Goal: Find specific page/section: Find specific page/section

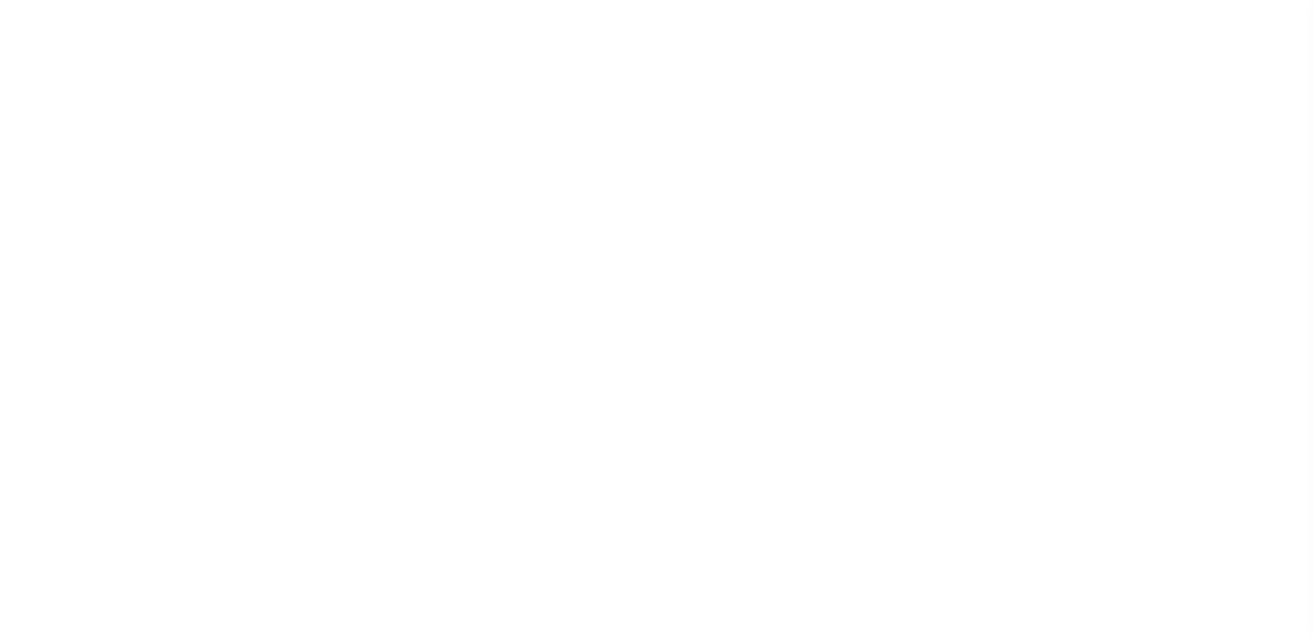
scroll to position [24, 0]
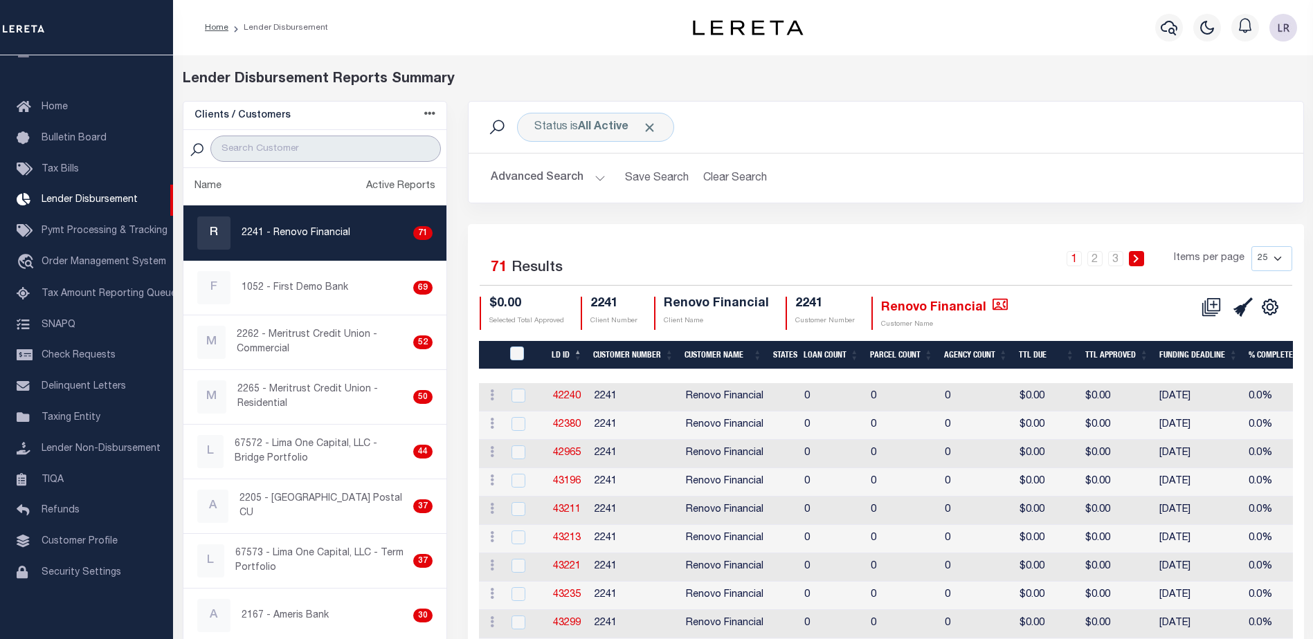
click at [293, 149] on input "search" at bounding box center [325, 149] width 230 height 26
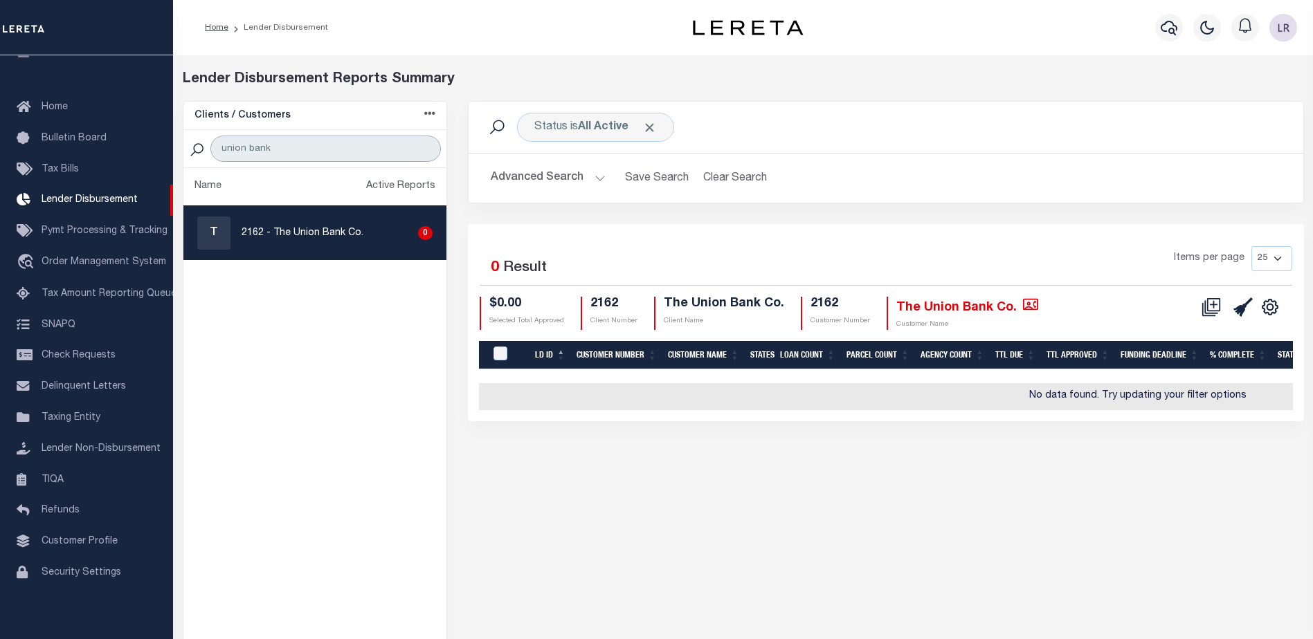
type input "union bank"
click at [357, 380] on ul "Name Active Reports T 2162 - The Union Bank Co. 0" at bounding box center [315, 431] width 264 height 526
click at [733, 431] on div "Status is All Active Search Advanced Search Save Search Clear Search Equals 0" at bounding box center [885, 398] width 857 height 594
click at [601, 145] on div "Status is All Active Search" at bounding box center [885, 127] width 835 height 51
click at [599, 136] on div "Status is All Active" at bounding box center [595, 127] width 157 height 29
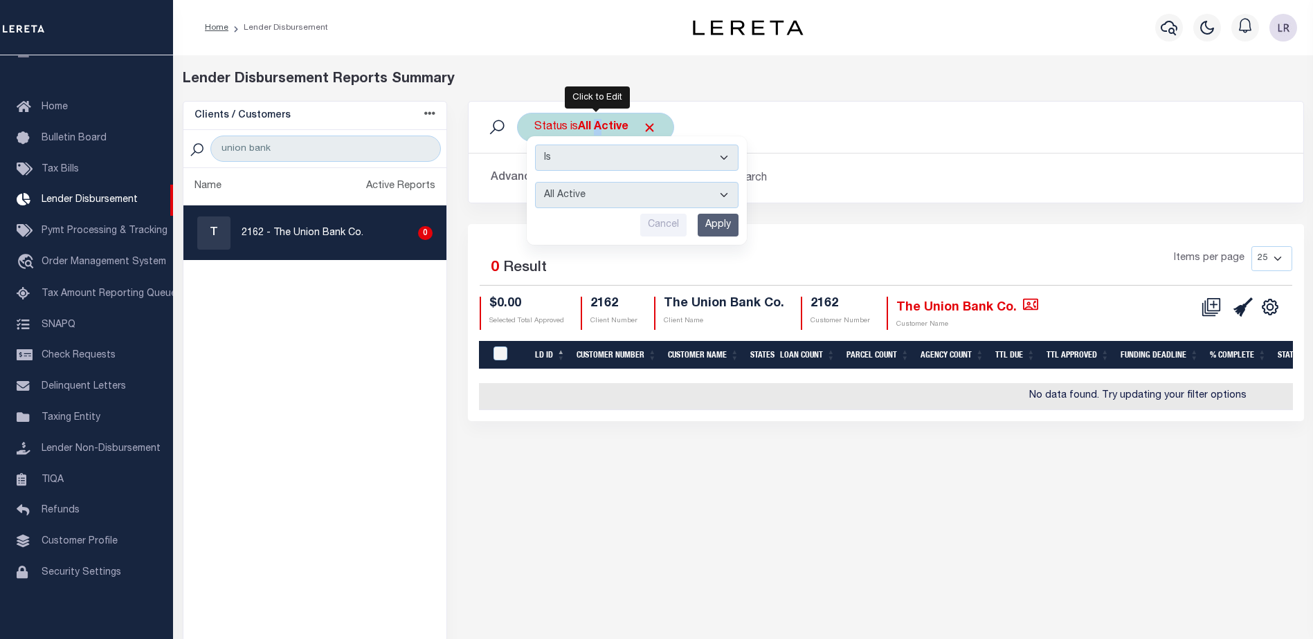
click at [613, 192] on select "All Active Approval In Progress Batching In Progress Complete Do Not Pay Escrow…" at bounding box center [636, 195] width 203 height 26
select select "REC"
click at [535, 182] on select "All Active Approval In Progress Batching In Progress Complete Do Not Pay Escrow…" at bounding box center [636, 195] width 203 height 26
click at [710, 224] on input "Apply" at bounding box center [718, 225] width 41 height 23
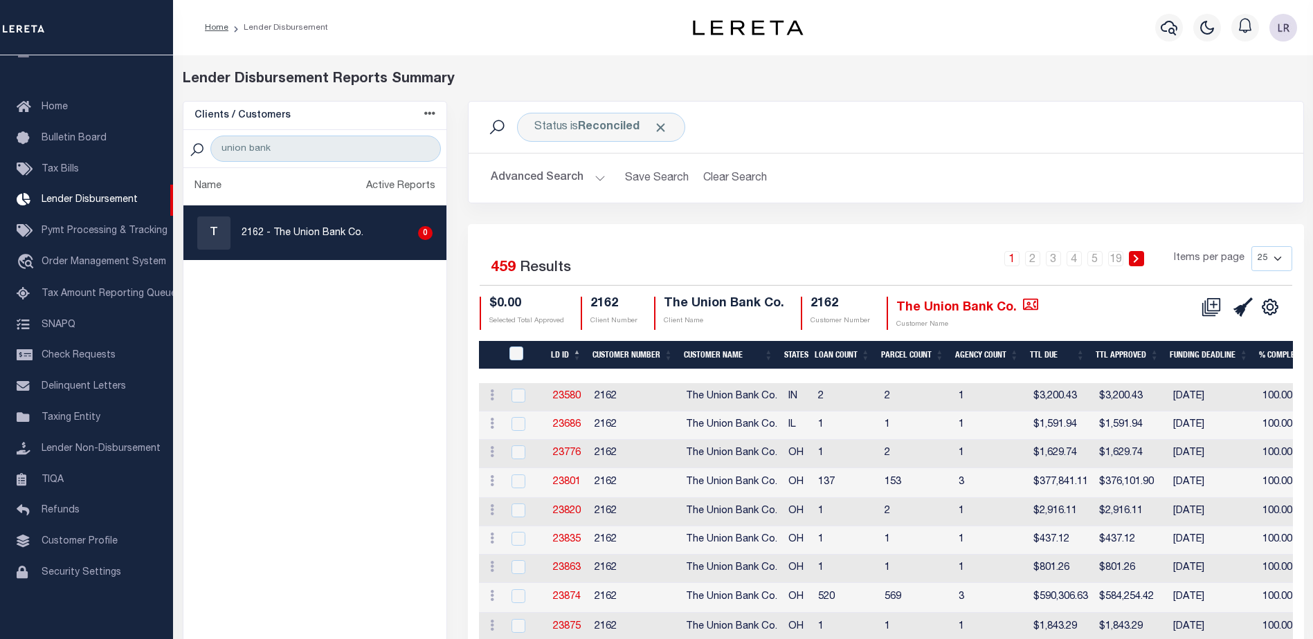
click at [572, 356] on th "LD ID" at bounding box center [566, 355] width 42 height 28
click at [692, 205] on div "Status is Reconciled Search Advanced Search Save Search Clear Search LDBatchesG…" at bounding box center [885, 162] width 857 height 123
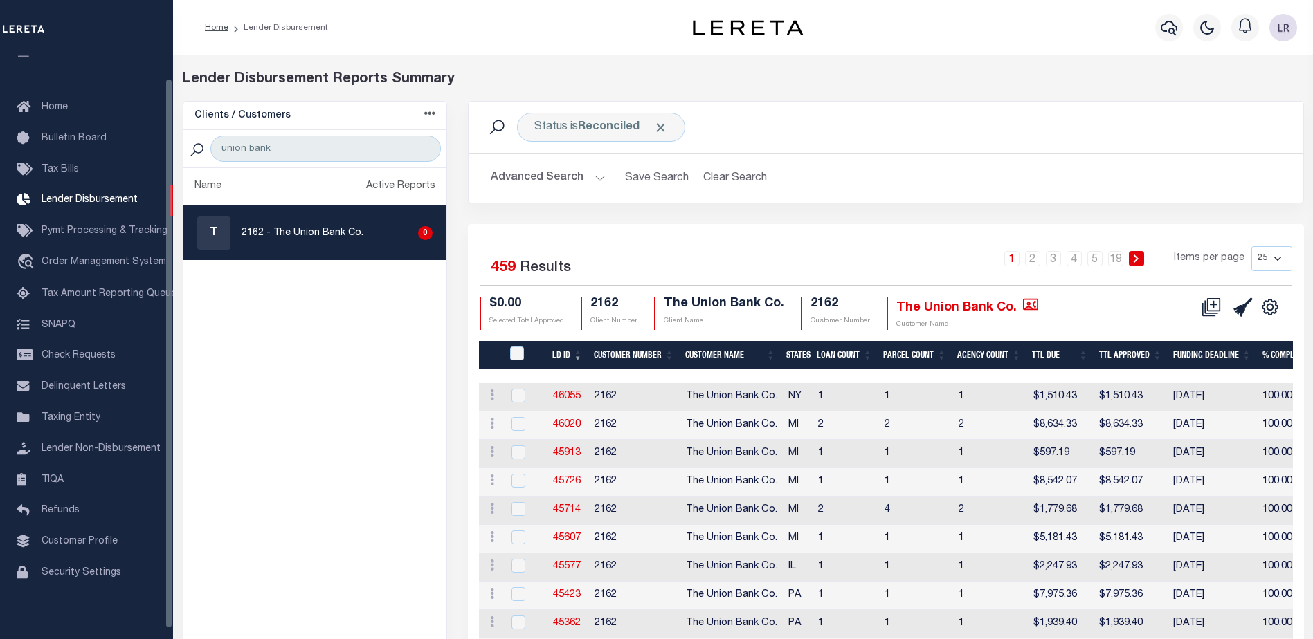
click at [198, 95] on div "Lender Disbursement Reports Summary" at bounding box center [743, 85] width 1142 height 32
drag, startPoint x: 271, startPoint y: 149, endPoint x: 139, endPoint y: 151, distance: 131.5
click at [139, 151] on div "Home Lender Disbursement" at bounding box center [656, 582] width 1313 height 1165
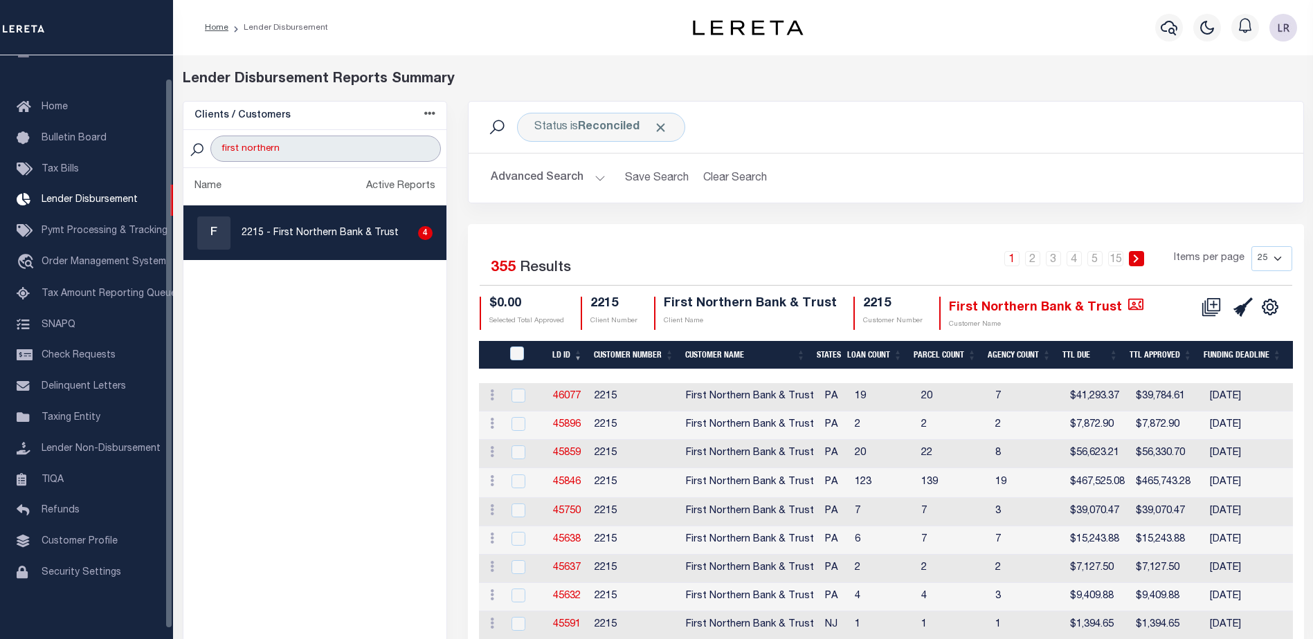
click at [274, 155] on input "first northern" at bounding box center [325, 149] width 230 height 26
drag, startPoint x: 298, startPoint y: 148, endPoint x: 178, endPoint y: 151, distance: 120.4
click at [178, 151] on div "Clients / Customers Customers asc Customers desc Client asc Client desc Active …" at bounding box center [315, 635] width 286 height 1069
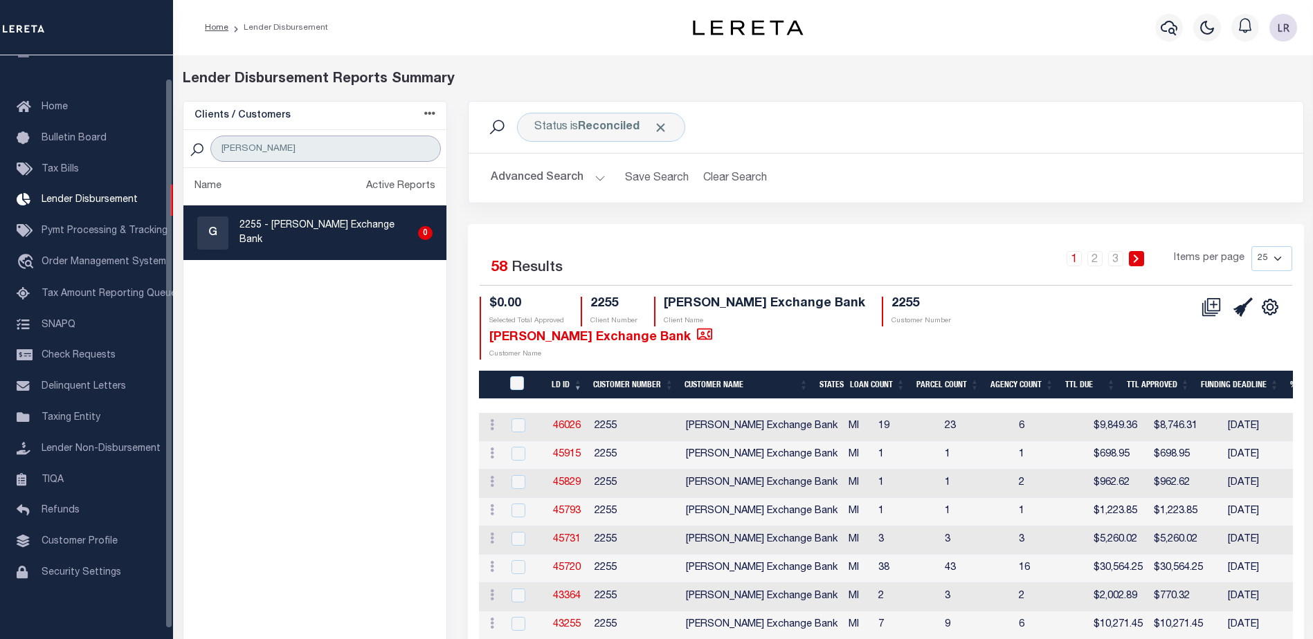
drag, startPoint x: 295, startPoint y: 145, endPoint x: 178, endPoint y: 143, distance: 117.7
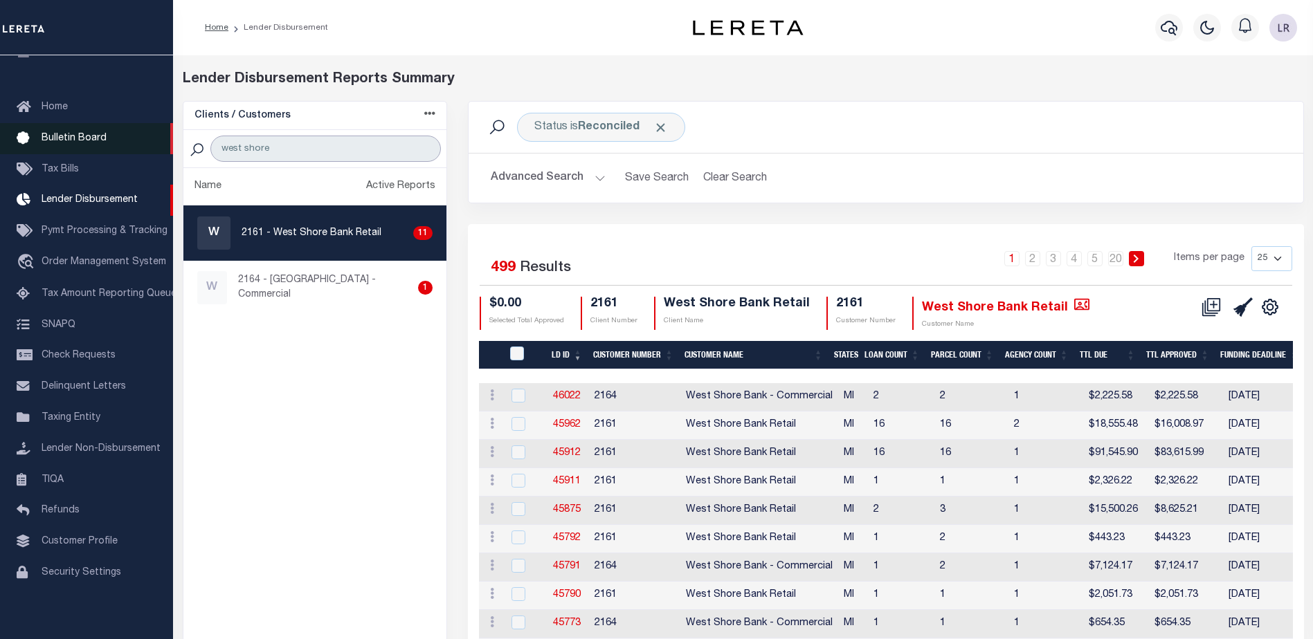
drag, startPoint x: 298, startPoint y: 145, endPoint x: 44, endPoint y: 134, distance: 254.2
click at [44, 134] on div "Home Lender Disbursement" at bounding box center [656, 593] width 1313 height 1187
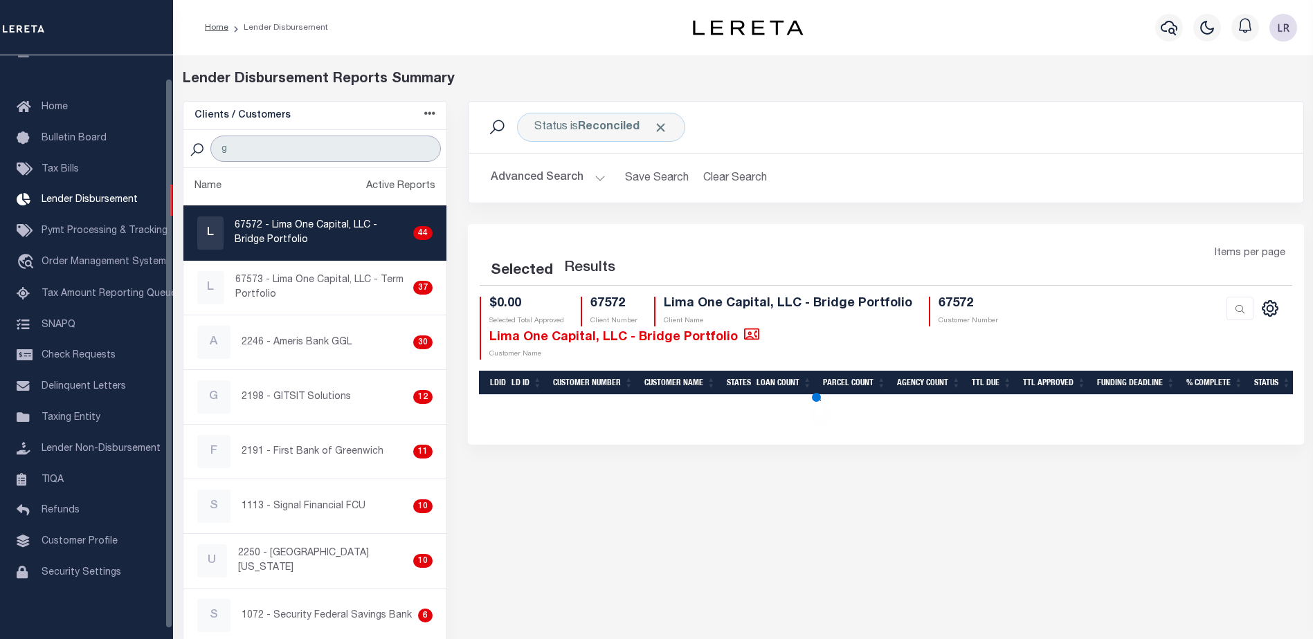
type input "GITSIT"
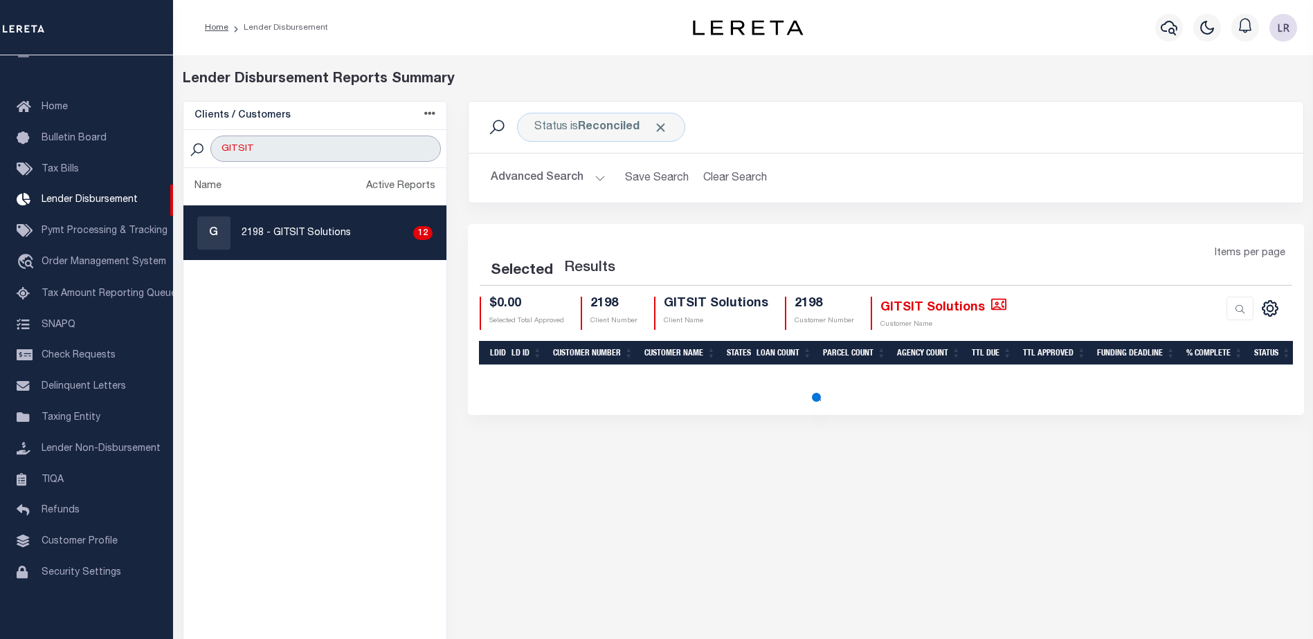
click at [298, 156] on input "GITSIT" at bounding box center [325, 149] width 230 height 26
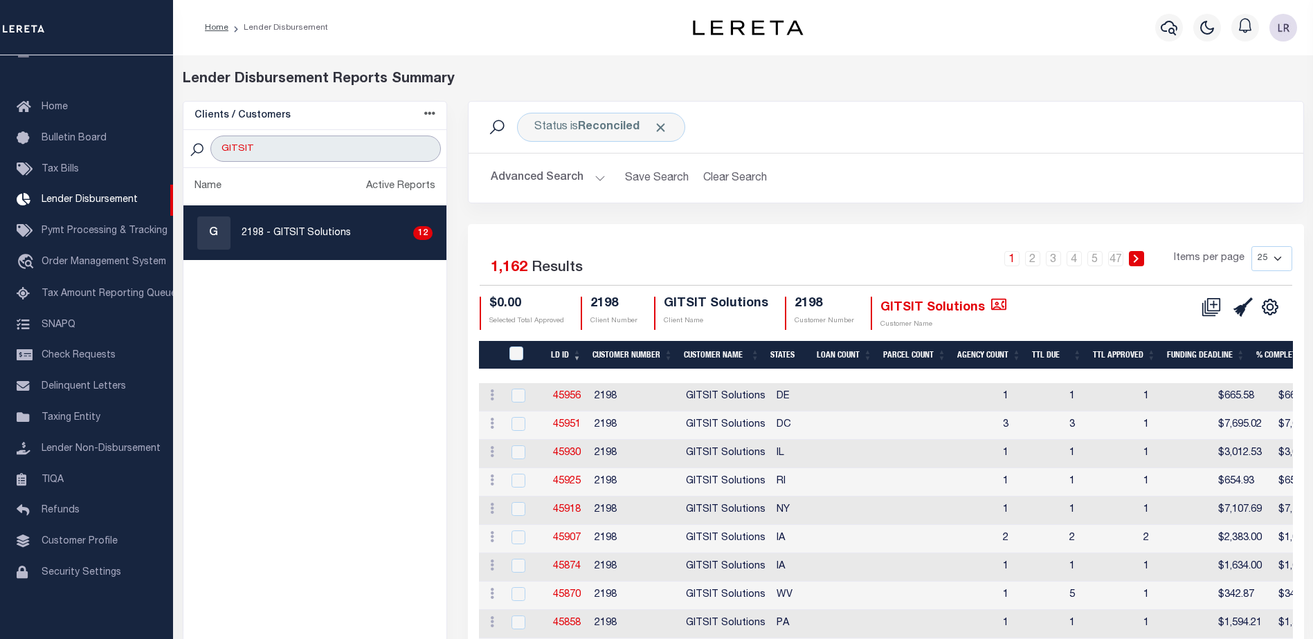
click at [301, 147] on input "GITSIT" at bounding box center [325, 149] width 230 height 26
click at [391, 383] on ul "Name Active Reports G 2198 - GITSIT Solutions 12" at bounding box center [315, 637] width 264 height 939
